Goal: Information Seeking & Learning: Learn about a topic

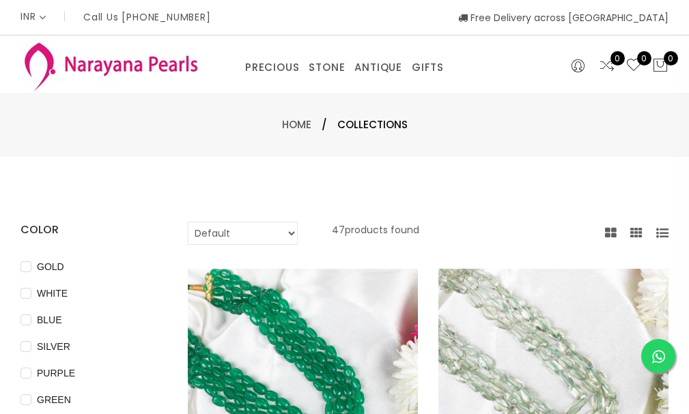
select select "INR"
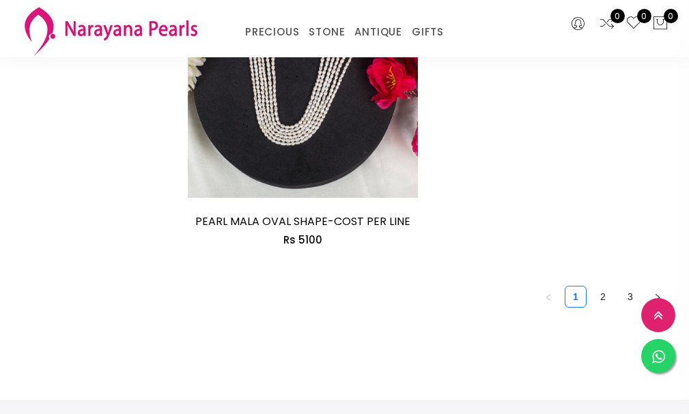
scroll to position [3425, 0]
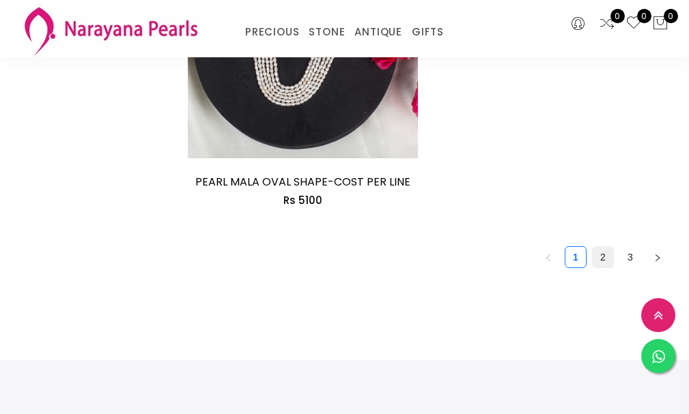
click at [604, 255] on link "2" at bounding box center [603, 257] width 20 height 20
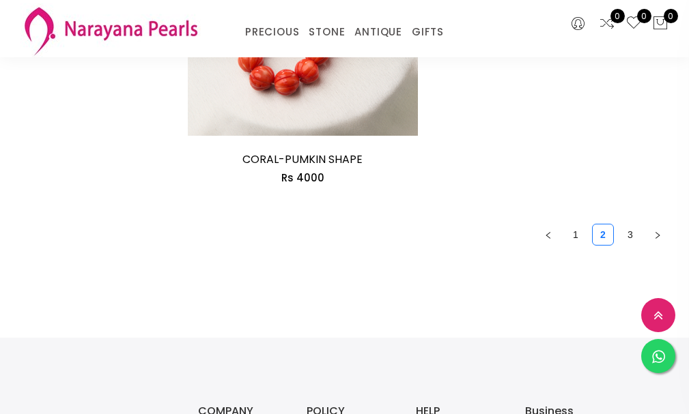
scroll to position [3346, 0]
click at [628, 231] on link "3" at bounding box center [630, 234] width 20 height 20
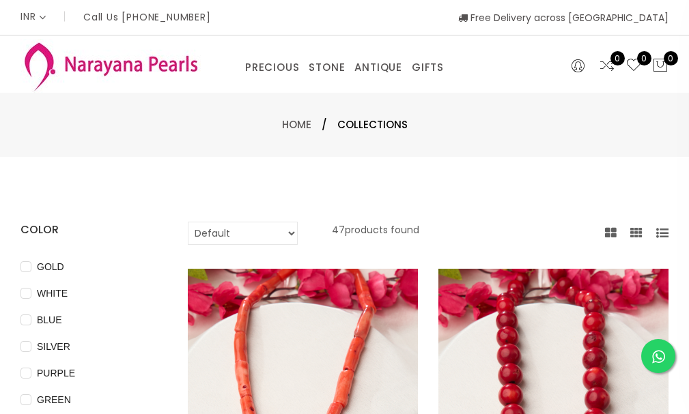
click at [145, 60] on div "PRECIOUS CUSTOM MADE-GEMS PRECIOUS [PERSON_NAME] EARRINGS / JHUMKAS NECKLACE AN…" at bounding box center [345, 64] width 446 height 27
click at [118, 70] on img at bounding box center [110, 66] width 180 height 54
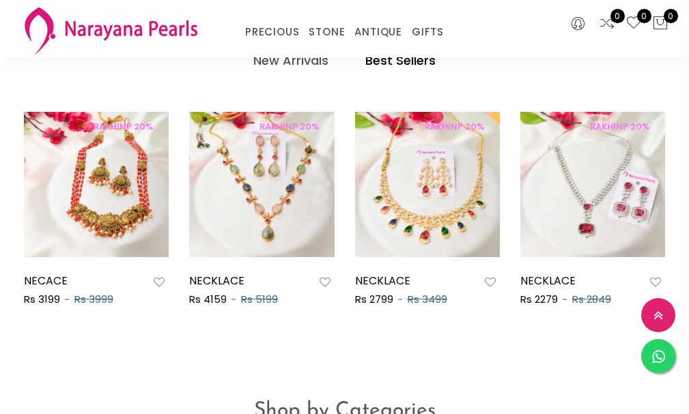
scroll to position [538, 0]
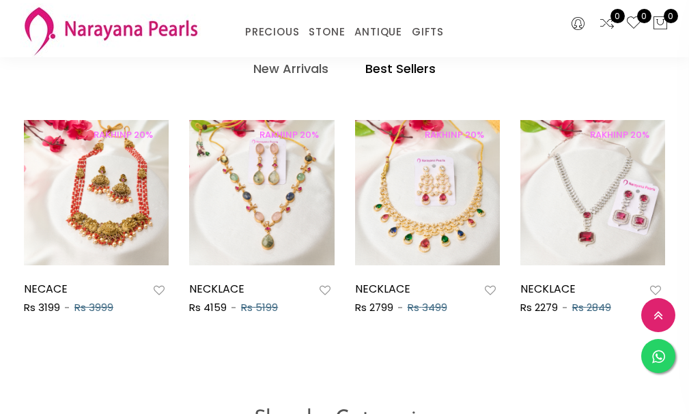
click at [202, 8] on div "PRECIOUS CUSTOM MADE-GEMS PRECIOUS [PERSON_NAME] EARRINGS / JHUMKAS NECKLACE AN…" at bounding box center [344, 28] width 668 height 57
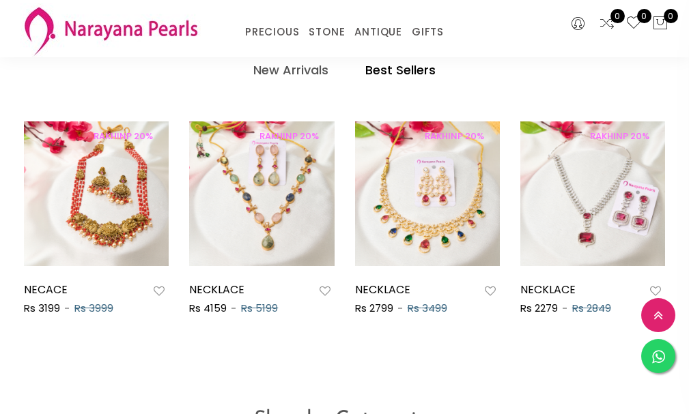
scroll to position [539, 0]
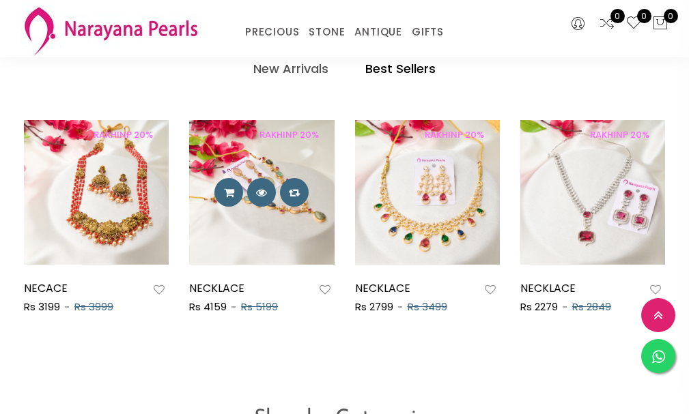
click at [189, 122] on img at bounding box center [116, 192] width 145 height 145
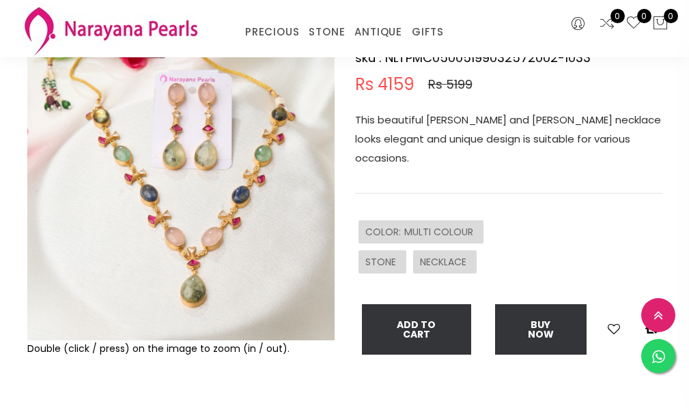
scroll to position [137, 0]
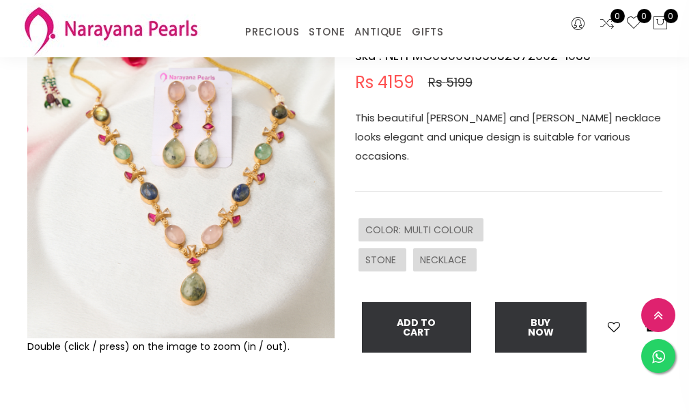
click at [191, 146] on img at bounding box center [180, 184] width 307 height 307
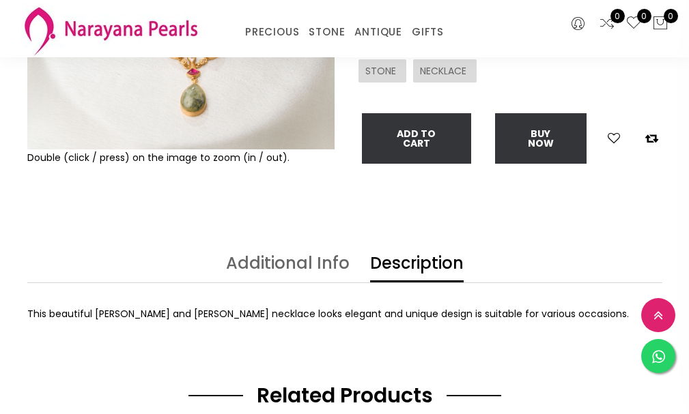
scroll to position [341, 0]
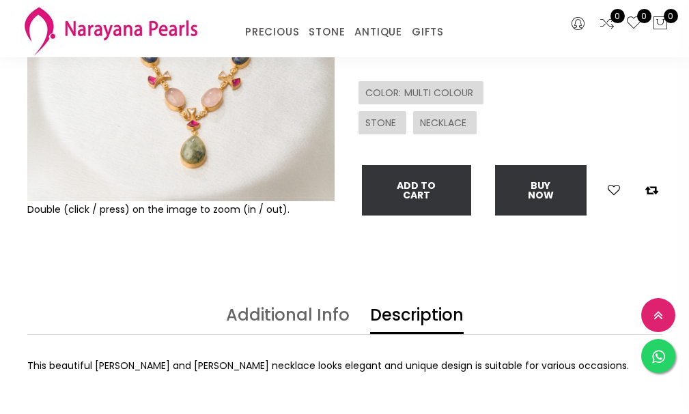
scroll to position [273, 0]
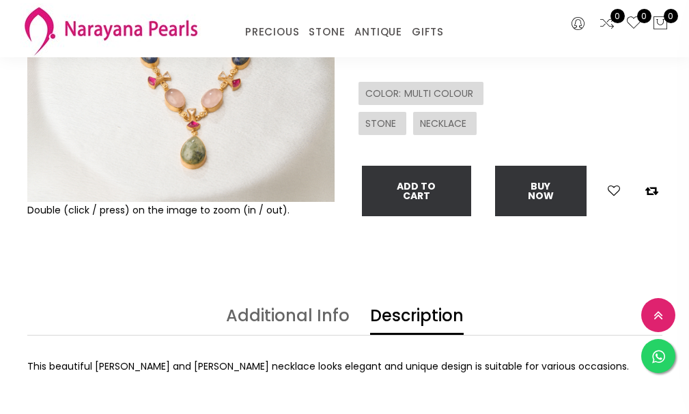
click at [193, 126] on img at bounding box center [180, 48] width 307 height 307
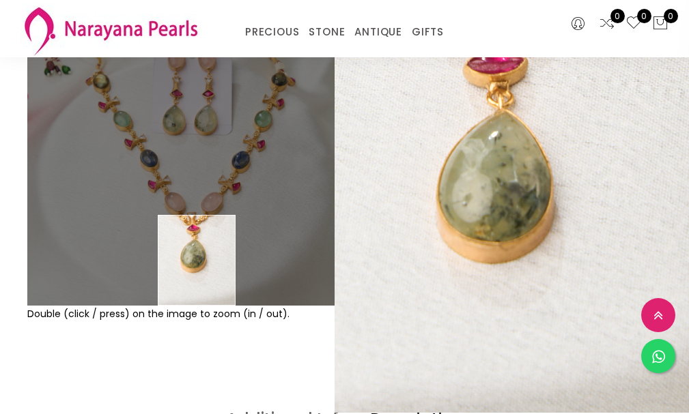
scroll to position [137, 0]
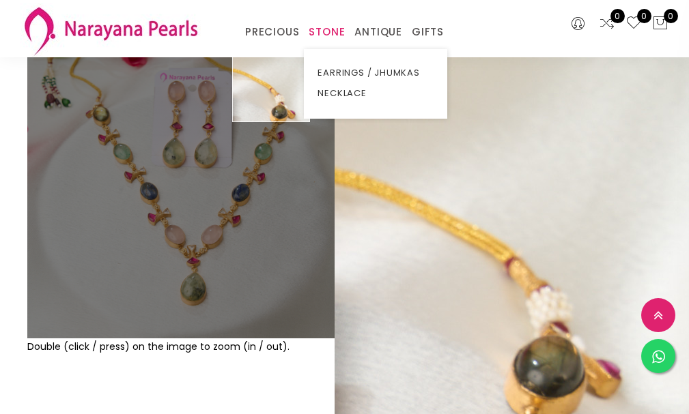
click at [331, 31] on link "STONE" at bounding box center [327, 32] width 36 height 20
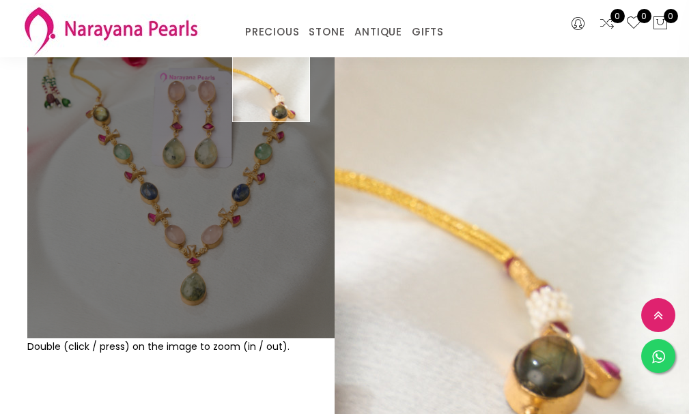
click at [501, 36] on div "PRECIOUS CUSTOM MADE-GEMS PRECIOUS [PERSON_NAME] EARRINGS / JHUMKAS NECKLACE AN…" at bounding box center [345, 28] width 446 height 27
